Goal: Task Accomplishment & Management: Use online tool/utility

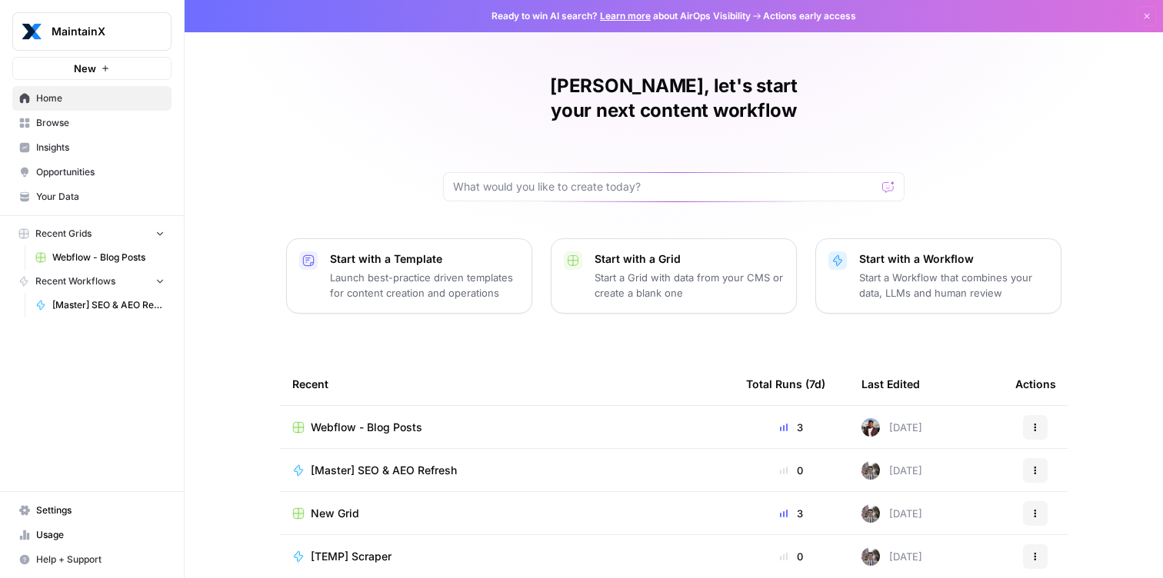
click at [548, 463] on div "[Master] SEO & AEO Refresh" at bounding box center [506, 470] width 429 height 15
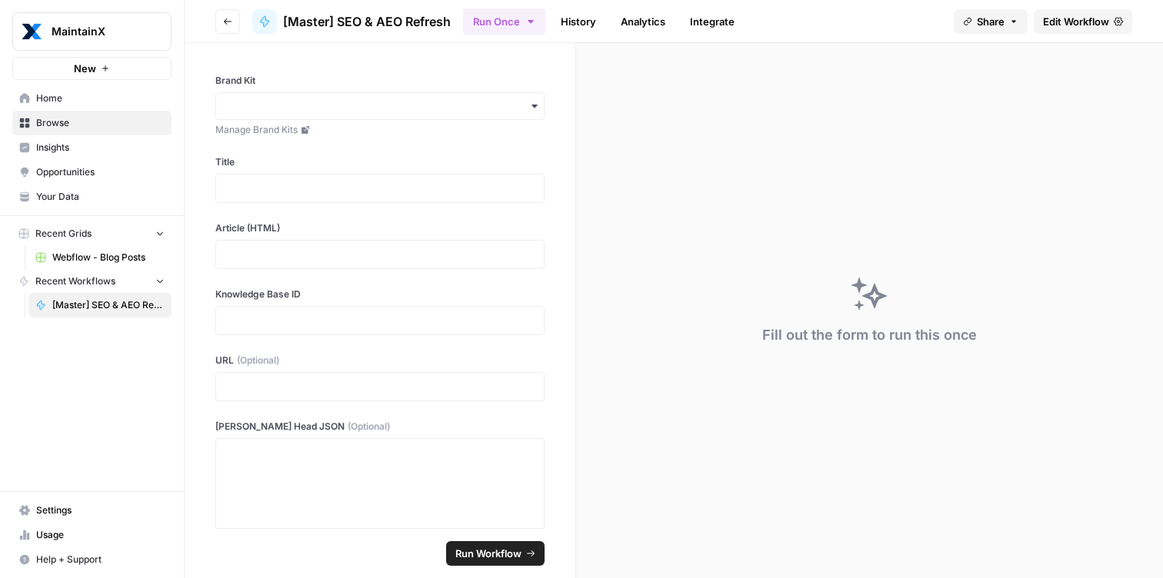
click at [1058, 11] on link "Edit Workflow" at bounding box center [1083, 21] width 98 height 25
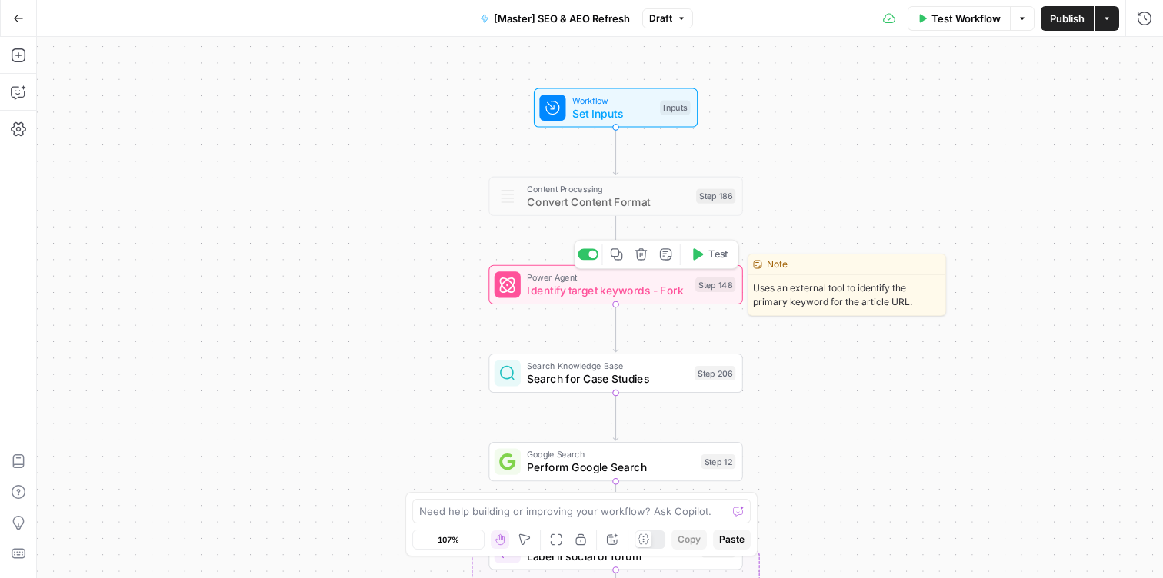
click at [615, 288] on span "Identify target keywords - Fork" at bounding box center [608, 290] width 162 height 16
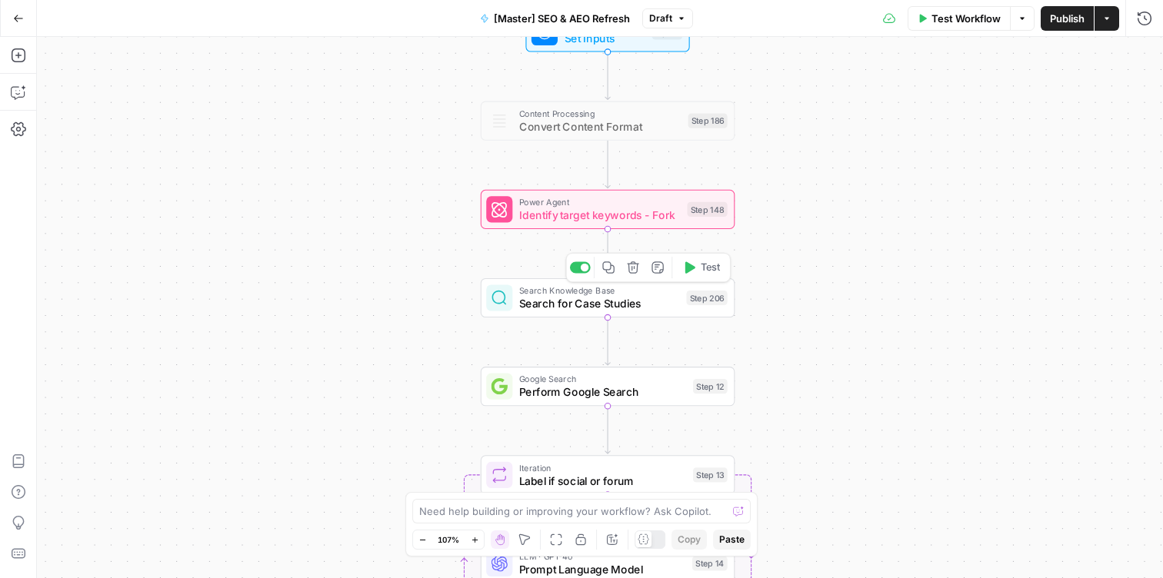
click at [621, 301] on span "Search for Case Studies" at bounding box center [599, 303] width 161 height 16
